Goal: Information Seeking & Learning: Learn about a topic

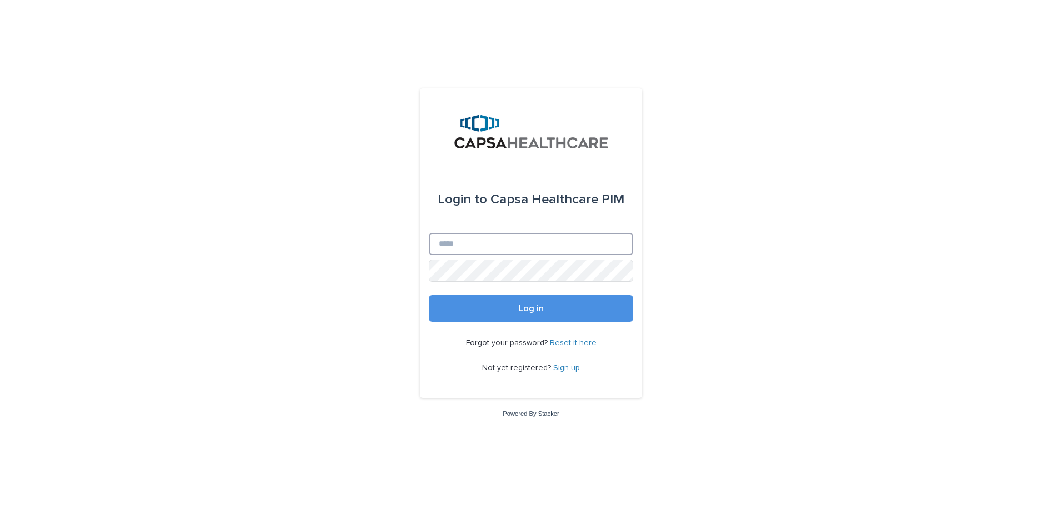
type input "**********"
click at [492, 324] on div "Forgot your password? Reset it here Not yet registered? Sign up" at bounding box center [531, 356] width 204 height 68
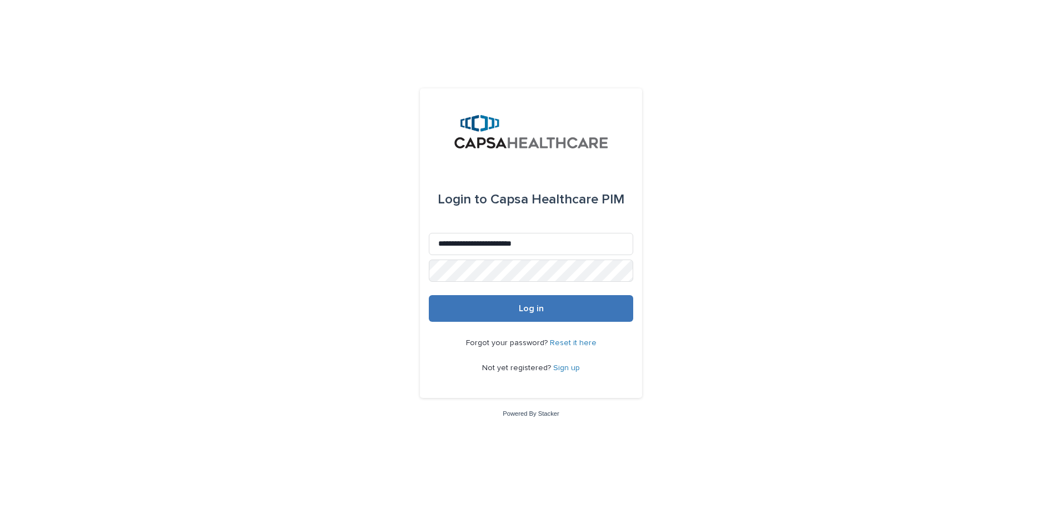
click at [500, 314] on button "Log in" at bounding box center [531, 308] width 204 height 27
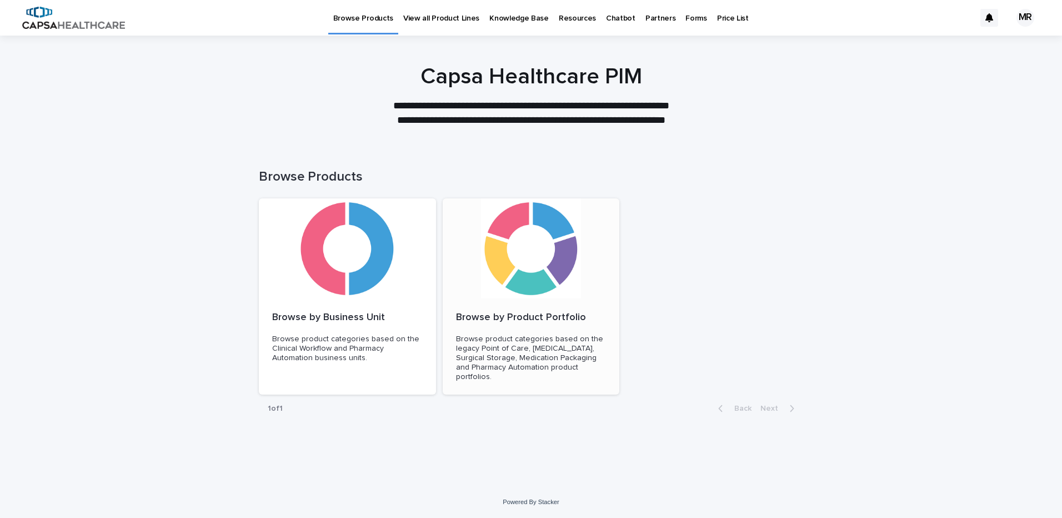
click at [502, 300] on div "Browse by Product Portfolio Browse product categories based on the legacy Point…" at bounding box center [531, 346] width 177 height 97
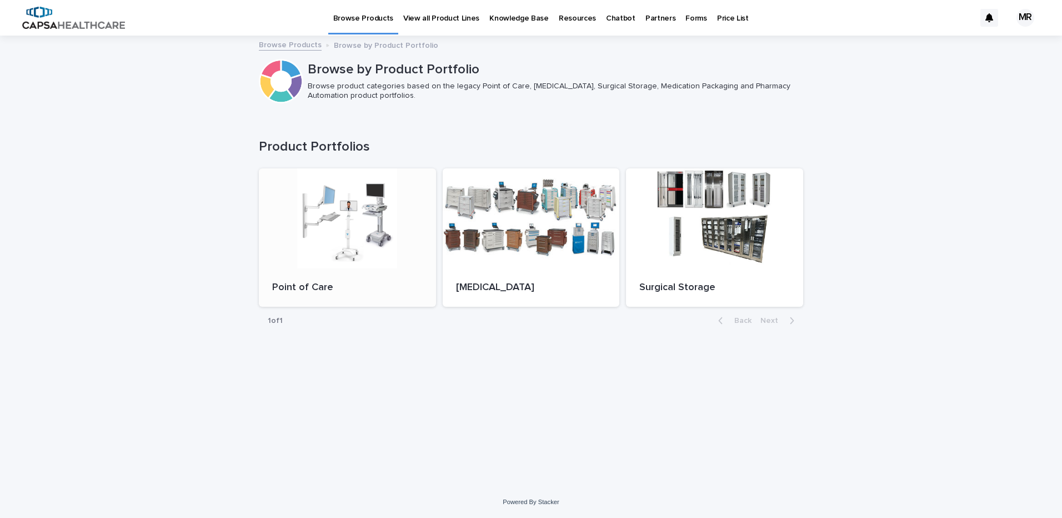
click at [397, 233] on div at bounding box center [347, 218] width 177 height 100
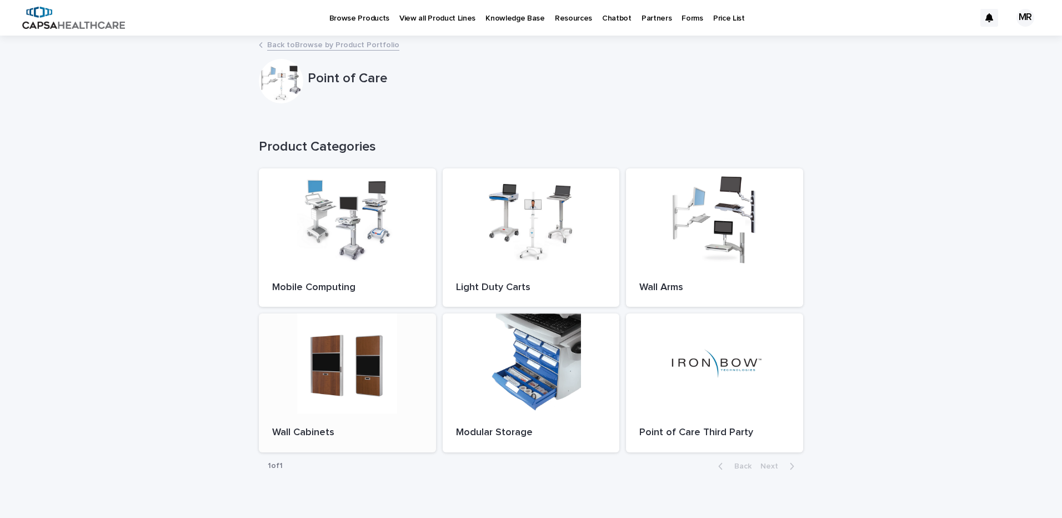
click at [363, 360] on div at bounding box center [347, 363] width 177 height 100
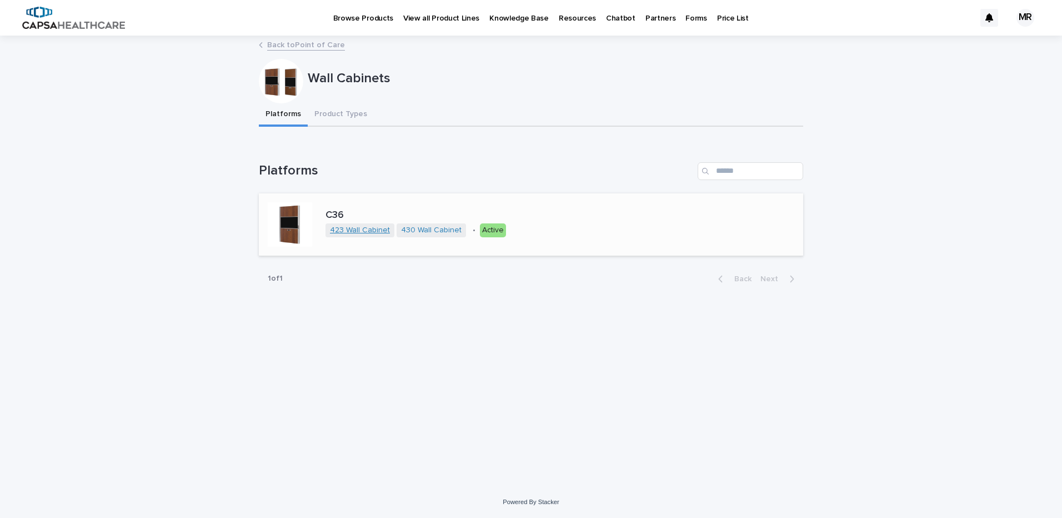
click at [368, 228] on link "423 Wall Cabinet" at bounding box center [360, 230] width 60 height 9
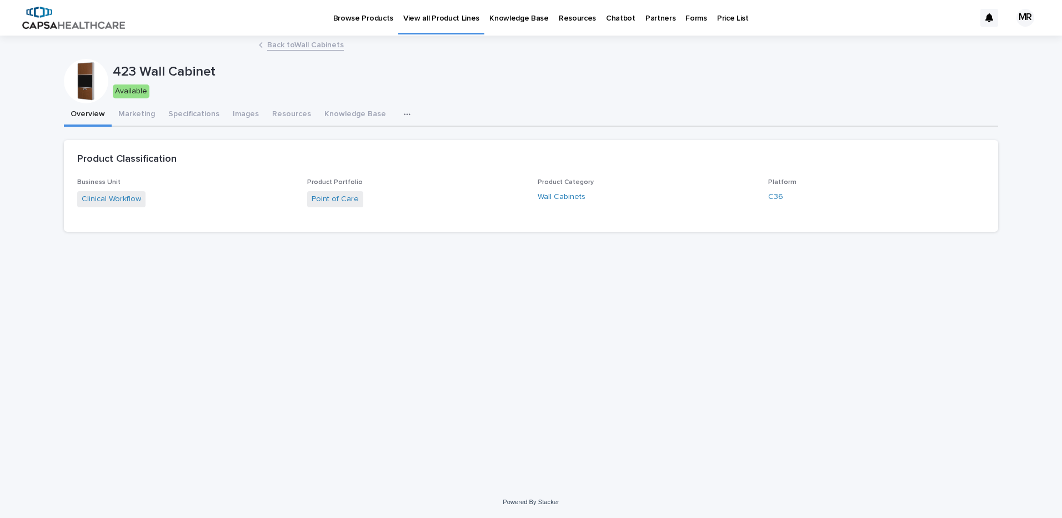
click at [404, 113] on icon "button" at bounding box center [407, 115] width 7 height 8
click at [359, 139] on button "SKUs" at bounding box center [366, 143] width 73 height 17
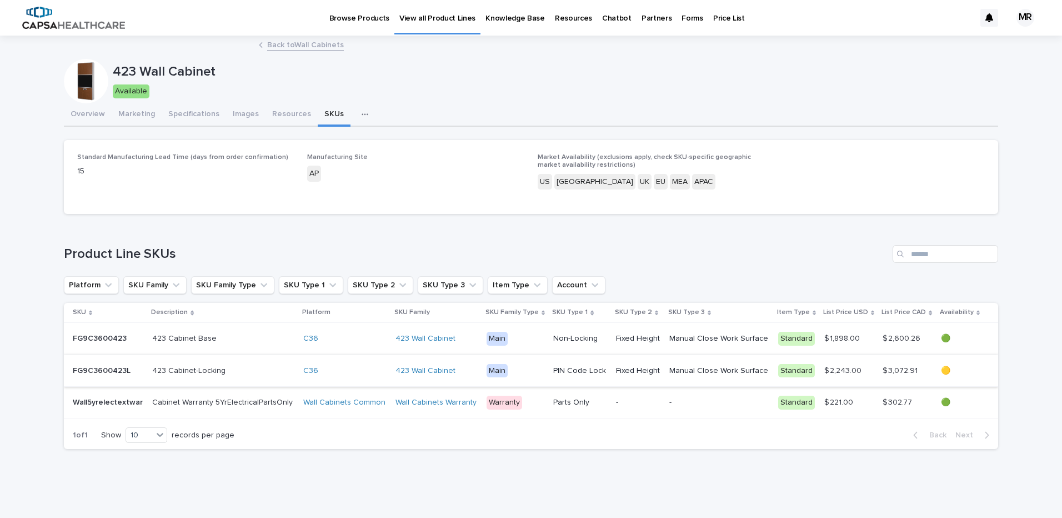
scroll to position [27, 0]
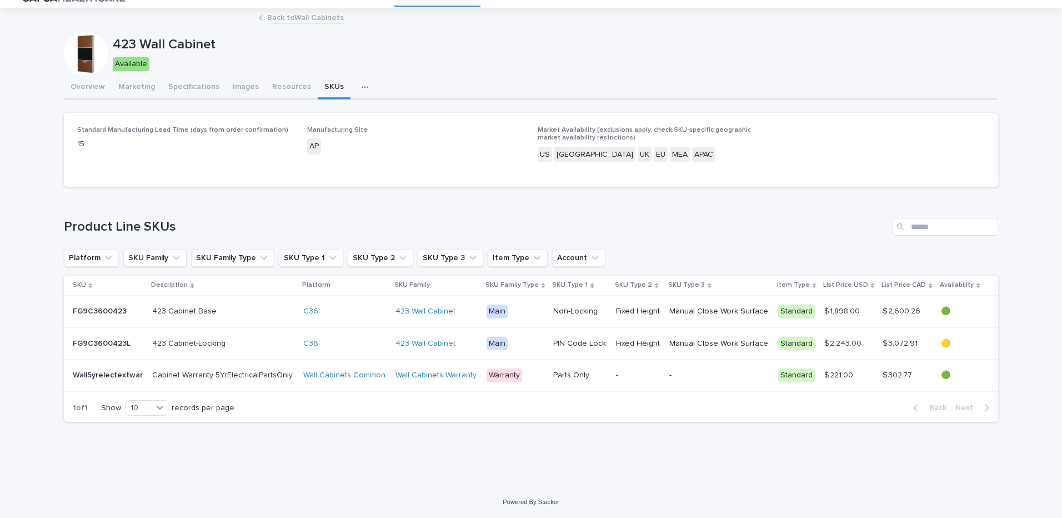
click at [658, 346] on td "Fixed Height" at bounding box center [638, 343] width 53 height 32
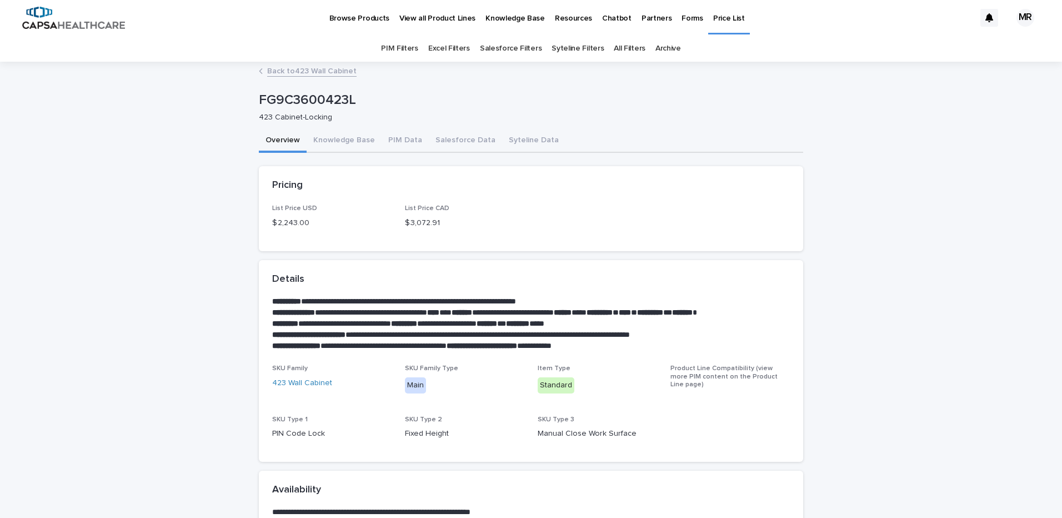
scroll to position [251, 0]
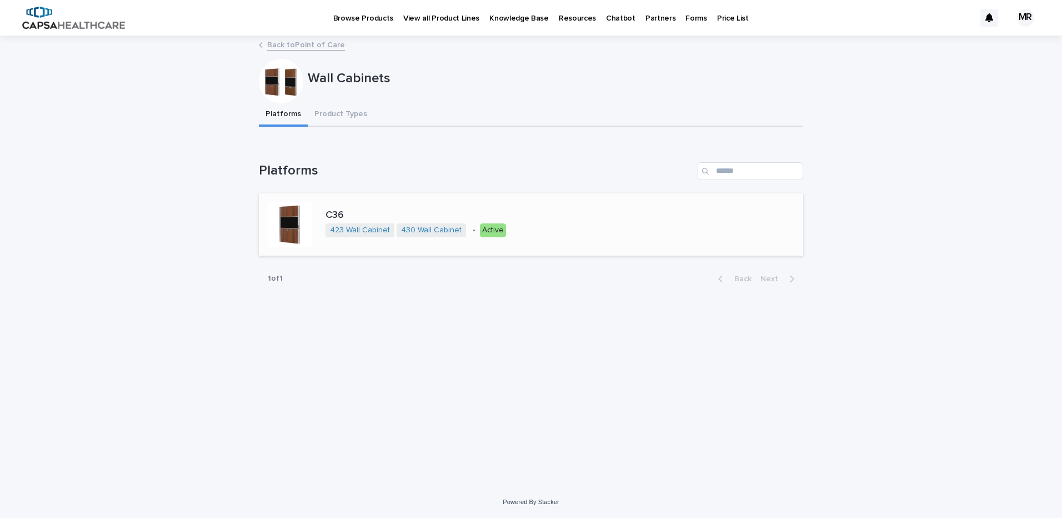
click at [425, 224] on span "430 Wall Cabinet" at bounding box center [431, 230] width 69 height 14
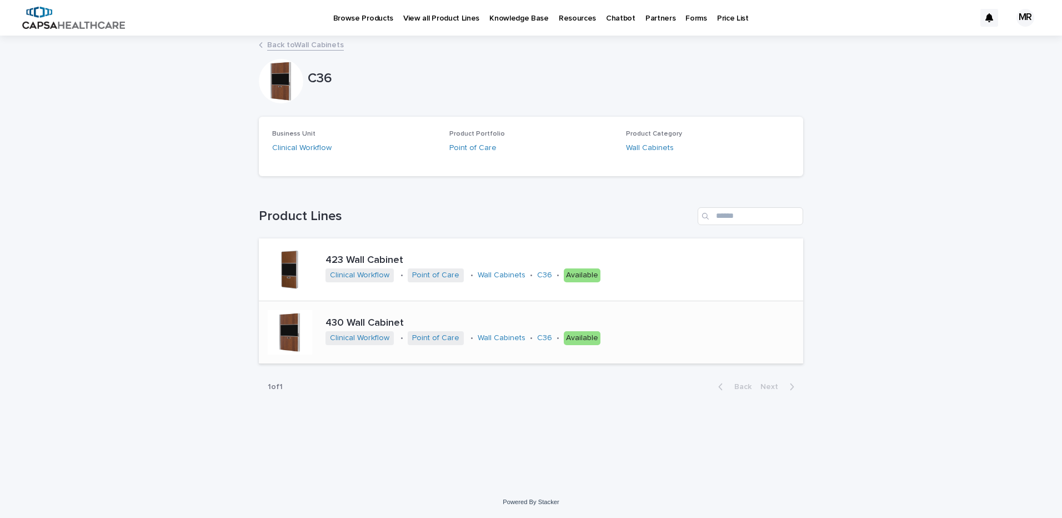
click at [701, 312] on div "430 Wall Cabinet Clinical Workflow • Point of Care • Wall Cabinets • C36 • Avai…" at bounding box center [531, 332] width 544 height 63
click at [698, 323] on div "430 Wall Cabinet Clinical Workflow • Point of Care • Wall Cabinets • C36 • Avai…" at bounding box center [531, 332] width 544 height 63
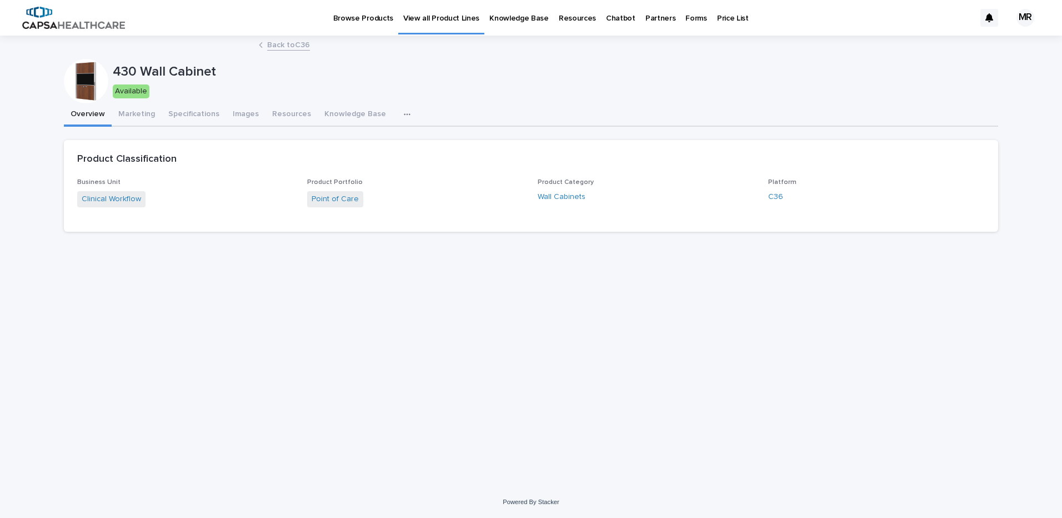
click at [404, 114] on icon "button" at bounding box center [407, 114] width 6 height 2
click at [363, 146] on button "SKUs" at bounding box center [366, 143] width 73 height 17
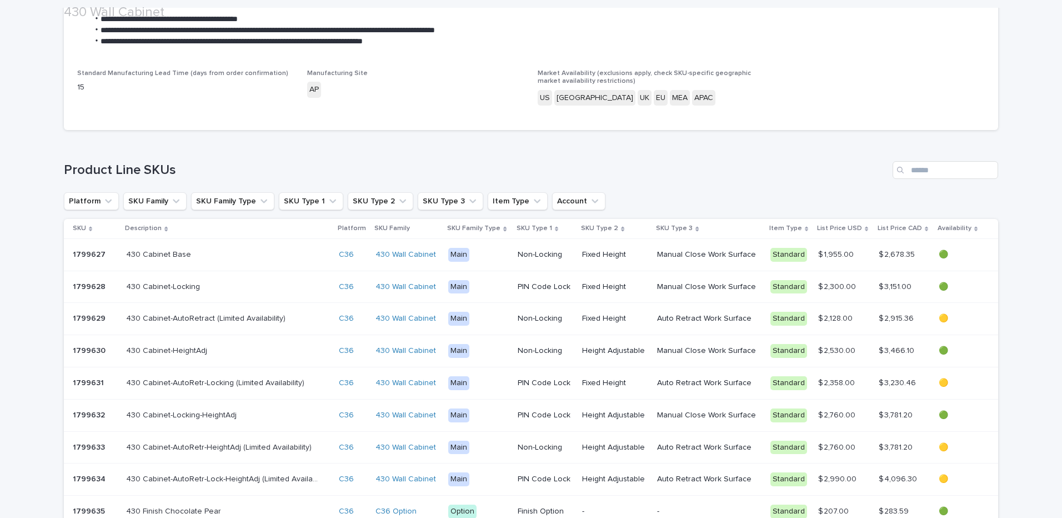
scroll to position [167, 0]
